Goal: Task Accomplishment & Management: Manage account settings

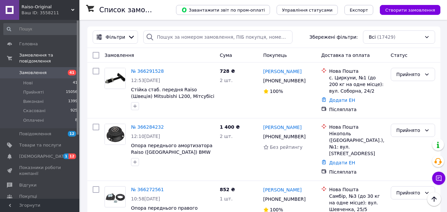
scroll to position [265, 0]
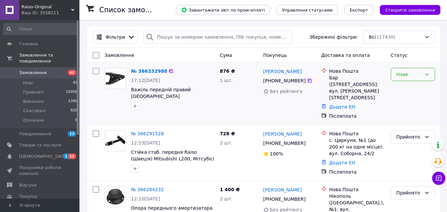
click at [414, 77] on div "Нове" at bounding box center [409, 74] width 25 height 7
click at [412, 88] on li "Прийнято" at bounding box center [413, 89] width 44 height 12
click at [308, 79] on icon at bounding box center [310, 81] width 4 height 4
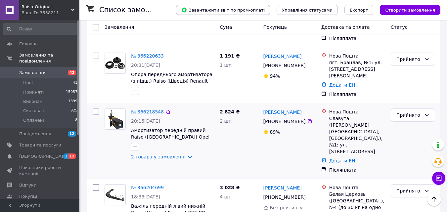
scroll to position [331, 0]
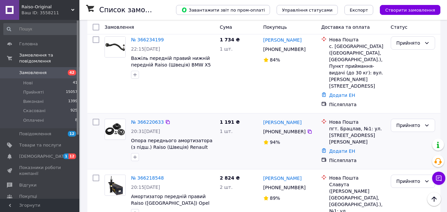
click at [301, 127] on div "[PHONE_NUMBER]" at bounding box center [284, 131] width 45 height 9
click at [307, 129] on icon at bounding box center [309, 131] width 5 height 5
click at [146, 120] on link "№ 366220633" at bounding box center [147, 122] width 33 height 5
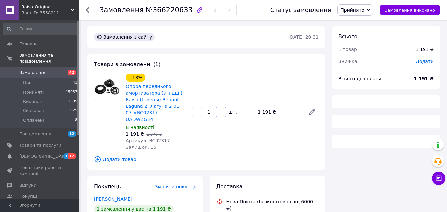
scroll to position [132, 0]
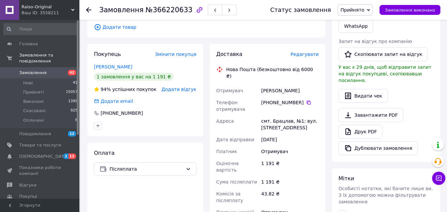
copy div "[PERSON_NAME]"
drag, startPoint x: 263, startPoint y: 77, endPoint x: 306, endPoint y: 77, distance: 43.4
click at [306, 85] on div "[PERSON_NAME]" at bounding box center [290, 91] width 60 height 12
copy div "смт. Брацлав, №1: вул. [STREET_ADDRESS]"
drag, startPoint x: 321, startPoint y: 115, endPoint x: 261, endPoint y: 107, distance: 61.1
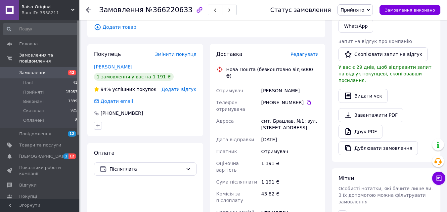
click at [261, 107] on div "Доставка Редагувати Нова Пошта (безкоштовно від 6000 ₴) Отримувач [PERSON_NAME]…" at bounding box center [268, 170] width 116 height 252
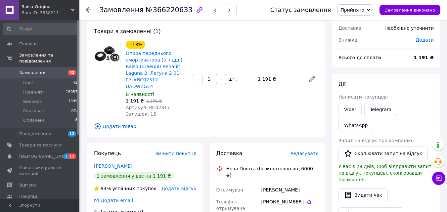
click at [157, 111] on div "Залишок: 15" at bounding box center [156, 114] width 61 height 7
click at [158, 105] on span "Артикул: RC02317" at bounding box center [148, 107] width 44 height 5
copy span "RC02317"
click at [45, 70] on span "Замовлення" at bounding box center [40, 73] width 42 height 6
